Goal: Task Accomplishment & Management: Manage account settings

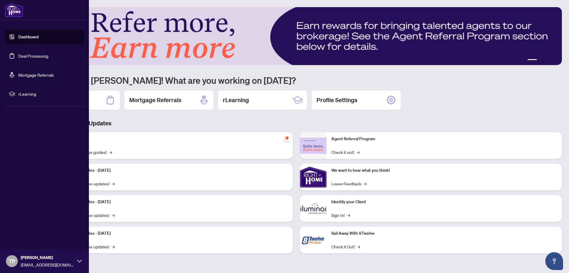
click at [23, 56] on link "Deal Processing" at bounding box center [33, 55] width 30 height 5
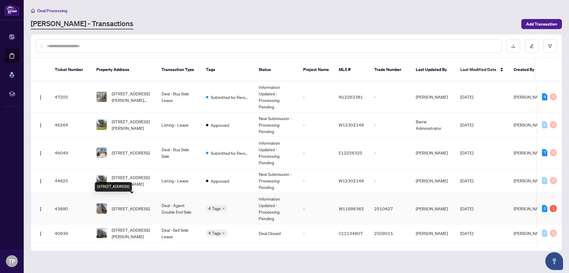
click at [127, 205] on span "[STREET_ADDRESS]" at bounding box center [131, 208] width 38 height 7
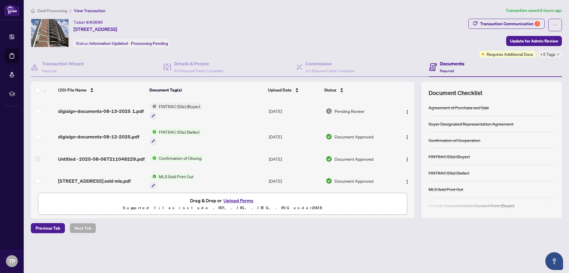
click at [122, 198] on div "Drag & Drop or Upload Forms Supported files include .PDF, .JPG, .JPEG, .PNG und…" at bounding box center [223, 203] width 362 height 15
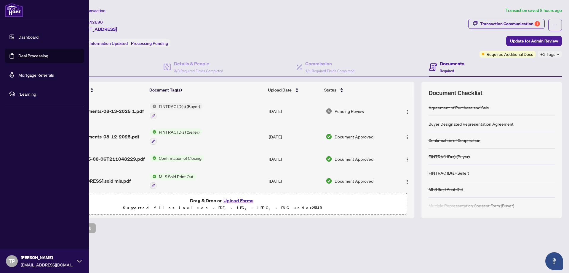
click at [33, 54] on link "Deal Processing" at bounding box center [33, 55] width 30 height 5
